Goal: Information Seeking & Learning: Learn about a topic

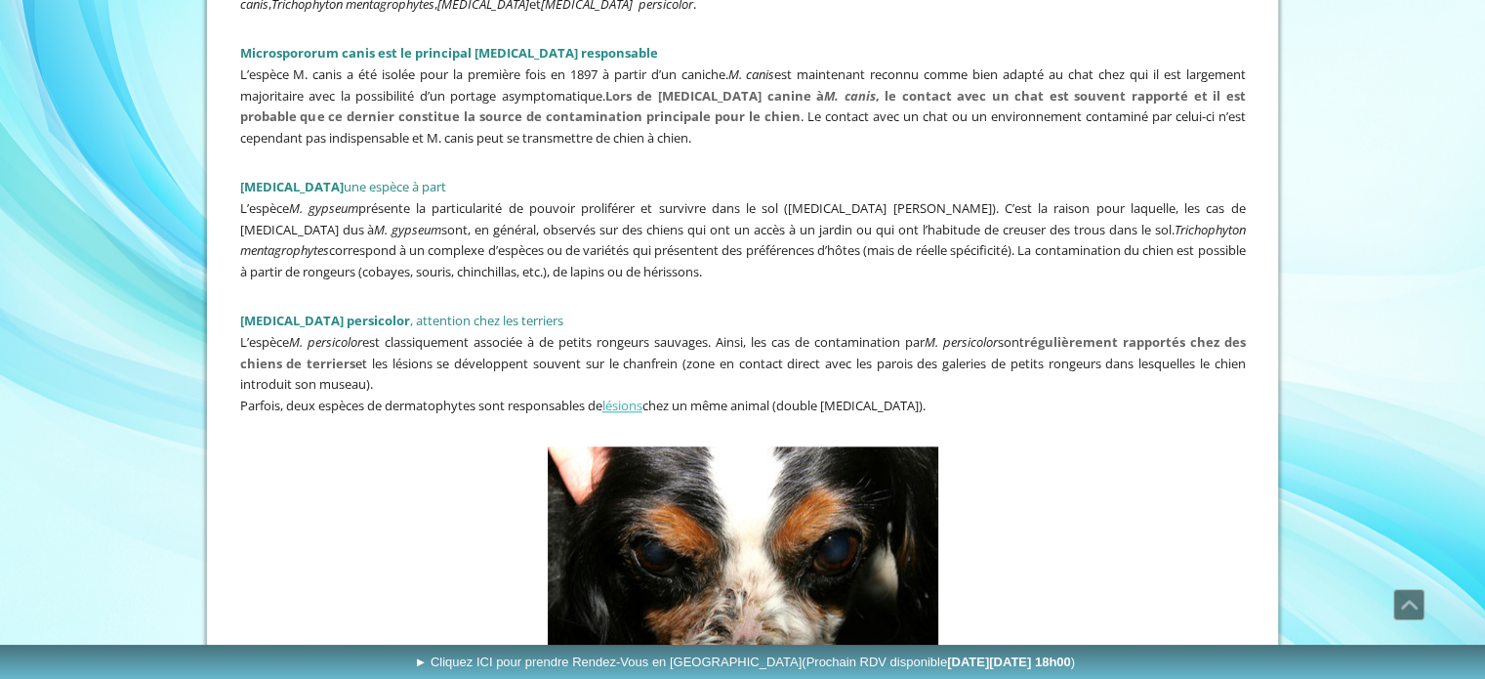
scroll to position [2051, 0]
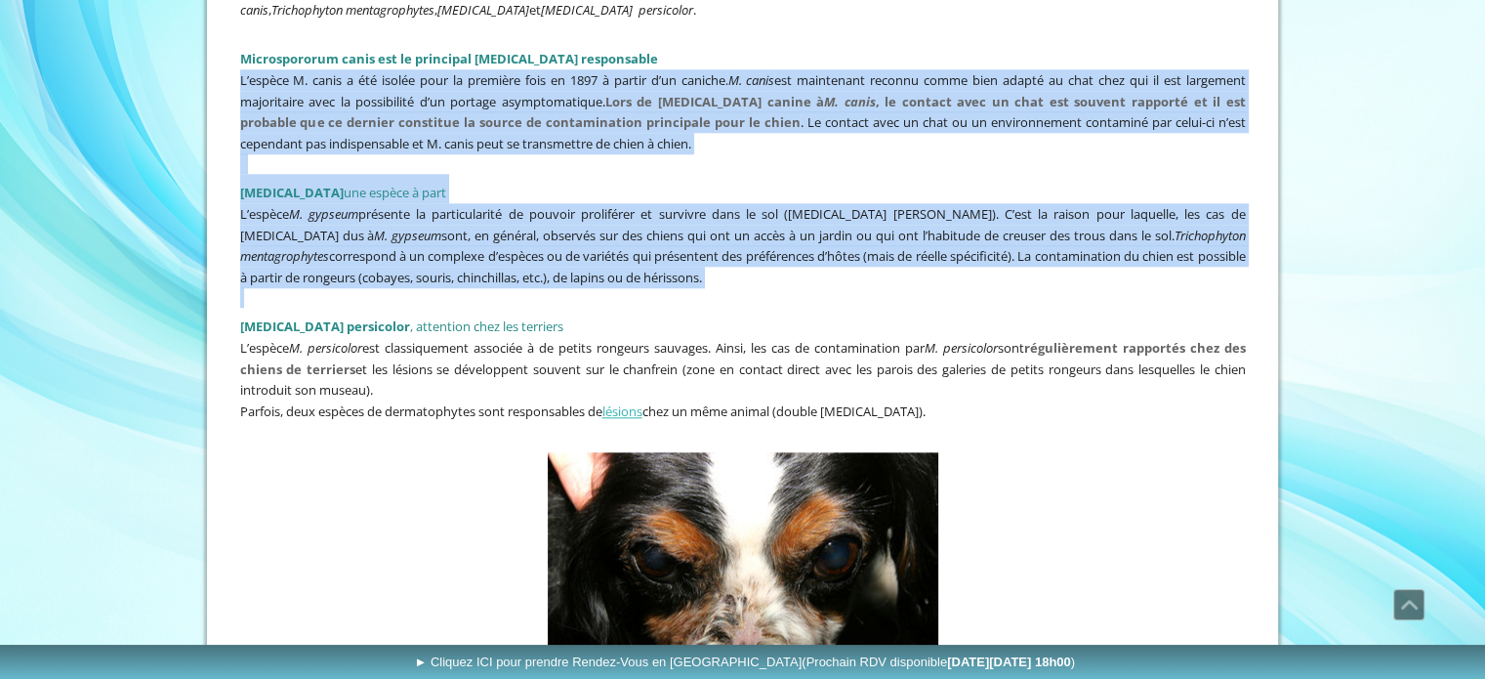
drag, startPoint x: 1483, startPoint y: 287, endPoint x: 1499, endPoint y: 34, distance: 253.5
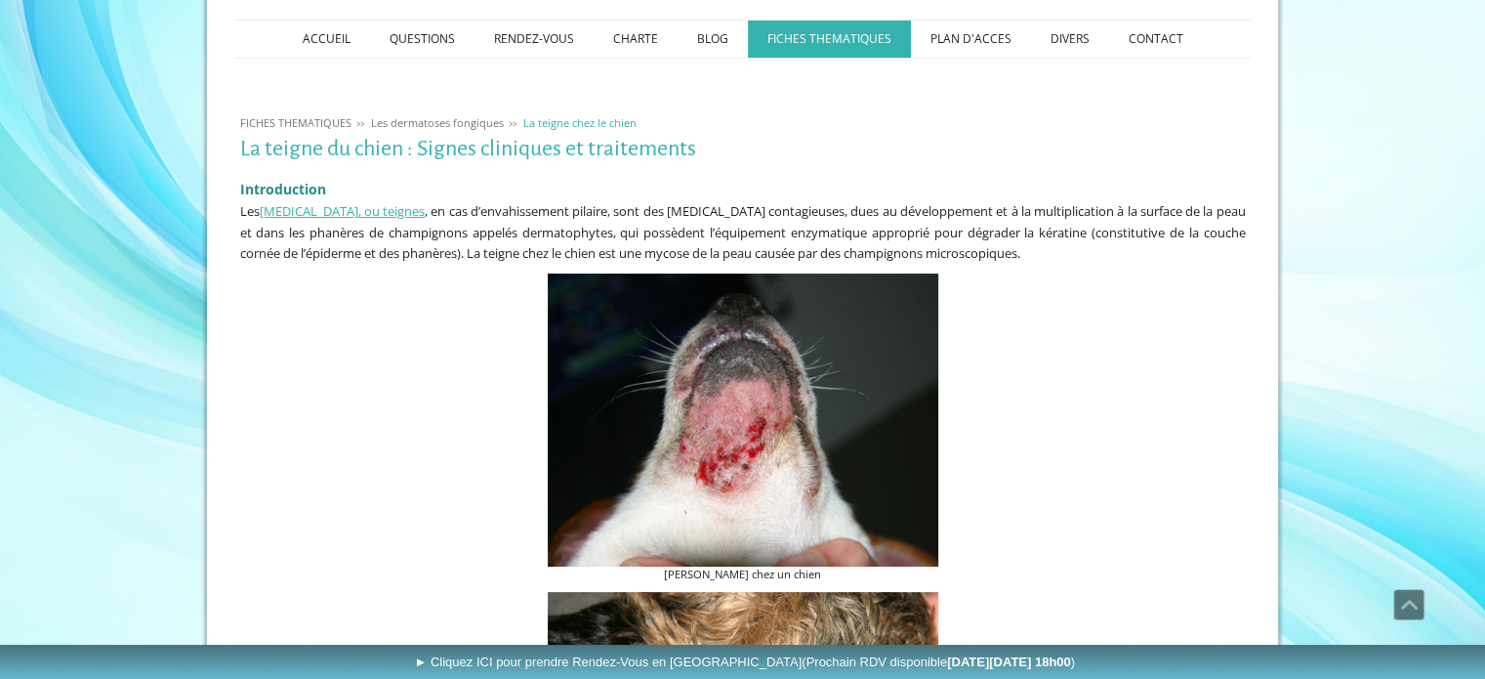
scroll to position [0, 0]
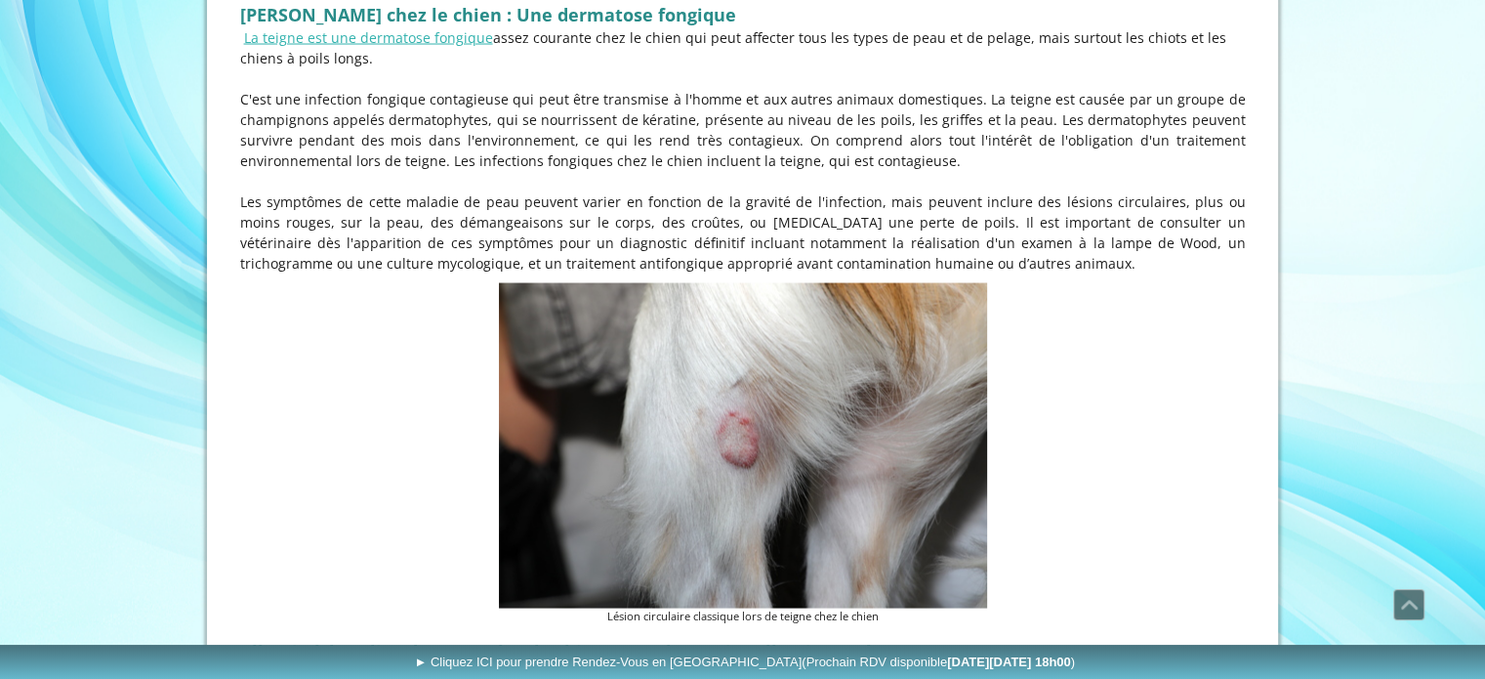
scroll to position [3809, 0]
click at [375, 41] on link "La teigne est une dermatose fongique" at bounding box center [368, 37] width 249 height 19
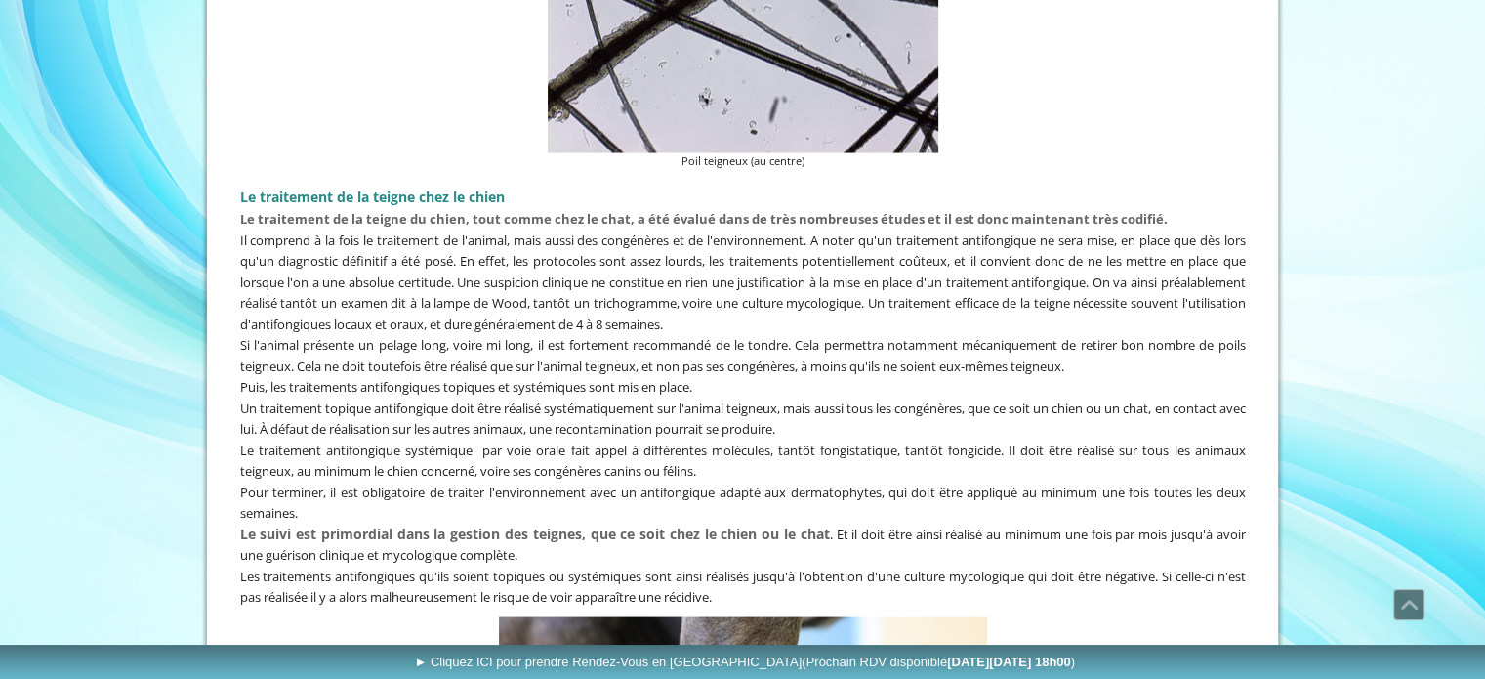
scroll to position [3809, 0]
